Goal: Task Accomplishment & Management: Manage account settings

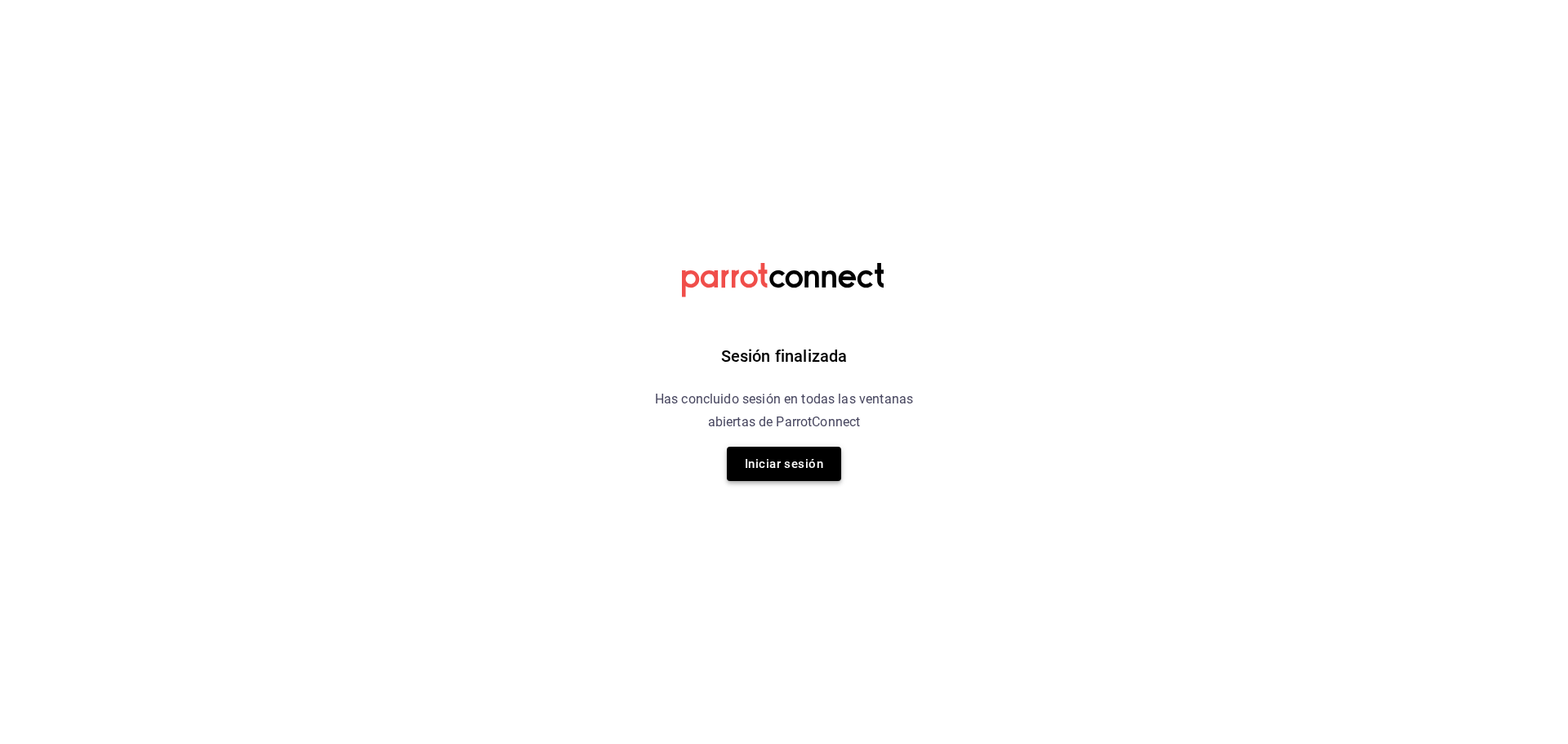
click at [798, 467] on button "Iniciar sesión" at bounding box center [784, 464] width 114 height 34
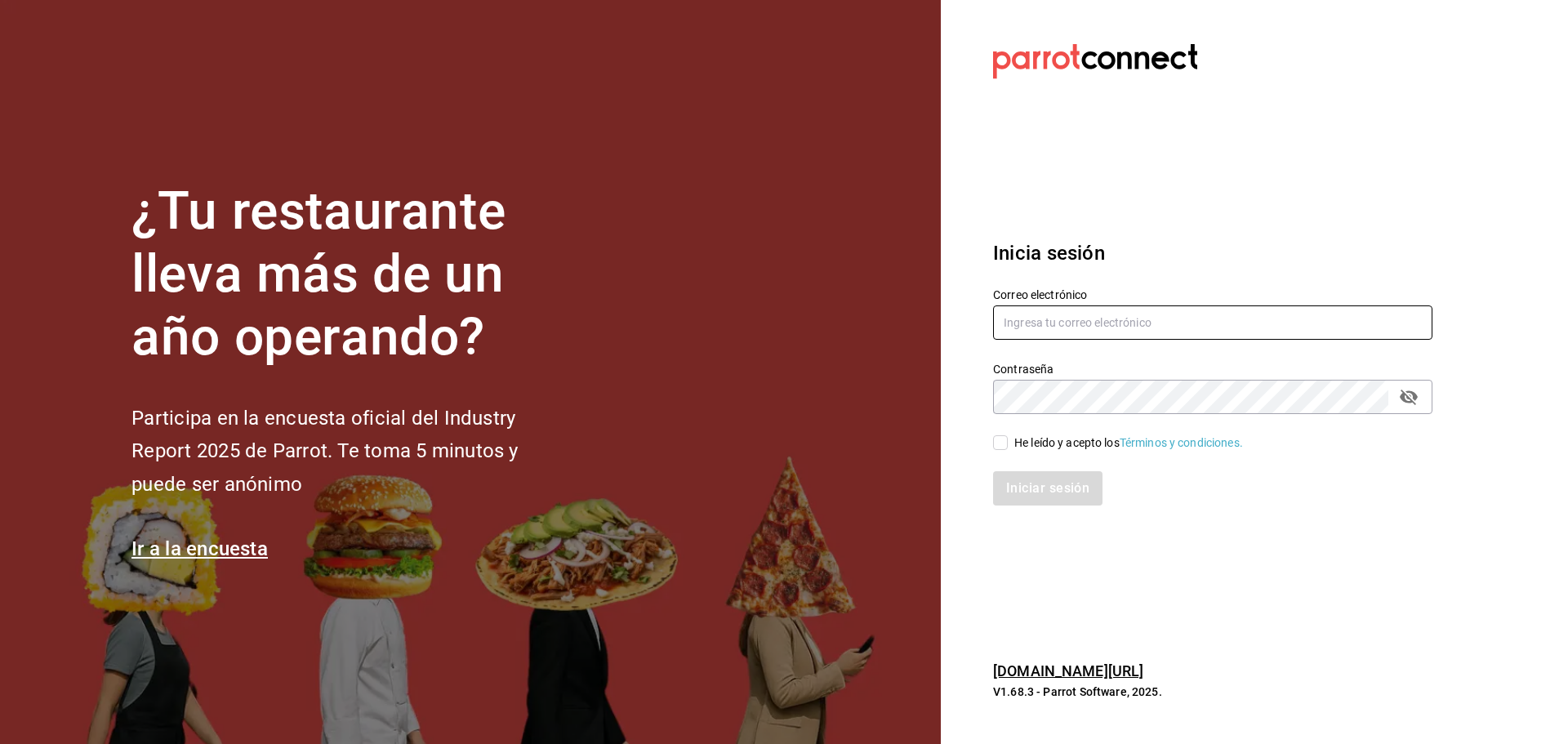
type input "[PERSON_NAME][EMAIL_ADDRESS][PERSON_NAME][DOMAIN_NAME]"
click at [1000, 438] on input "He leído y acepto los Términos y condiciones." at bounding box center [1000, 442] width 14 height 14
checkbox input "true"
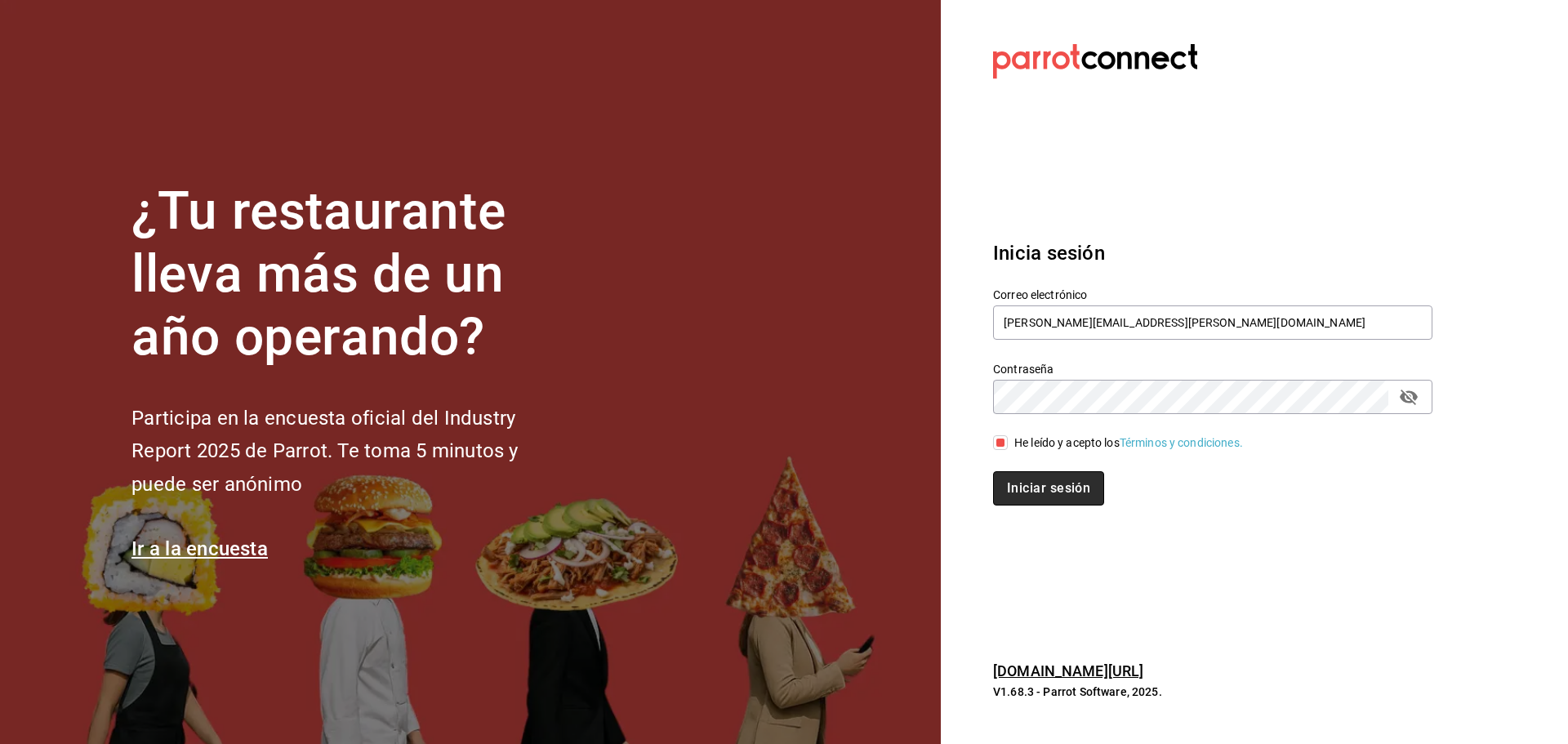
click at [1045, 484] on button "Iniciar sesión" at bounding box center [1048, 489] width 111 height 34
